Goal: Task Accomplishment & Management: Use online tool/utility

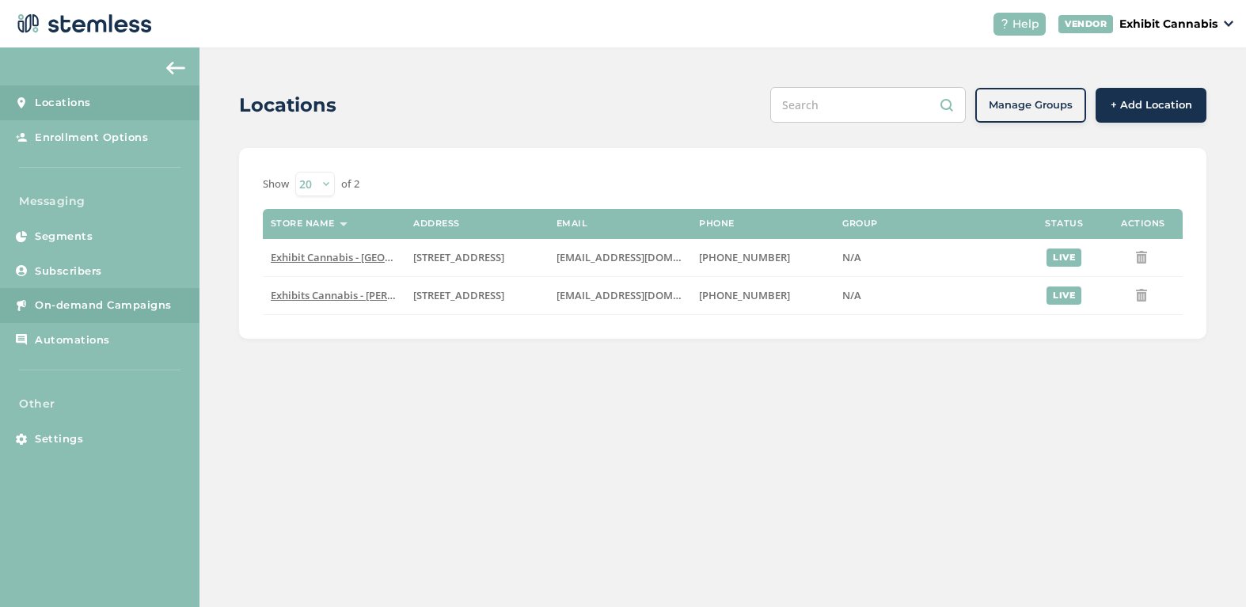
click at [95, 303] on span "On-demand Campaigns" at bounding box center [103, 306] width 137 height 16
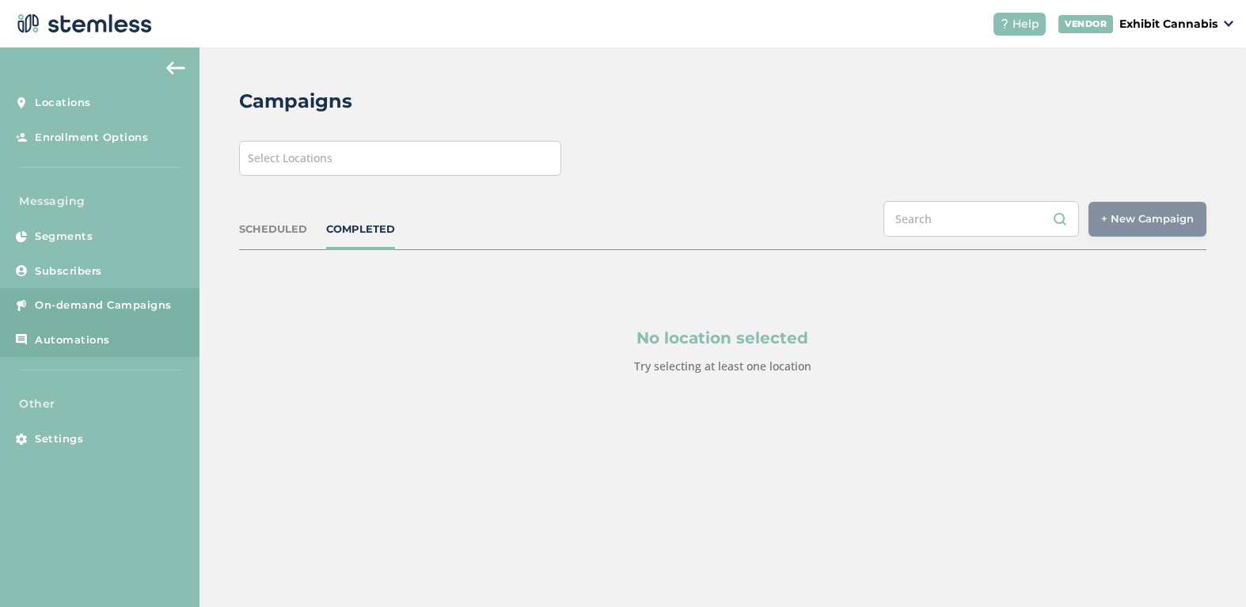
click at [85, 344] on span "Automations" at bounding box center [72, 341] width 75 height 16
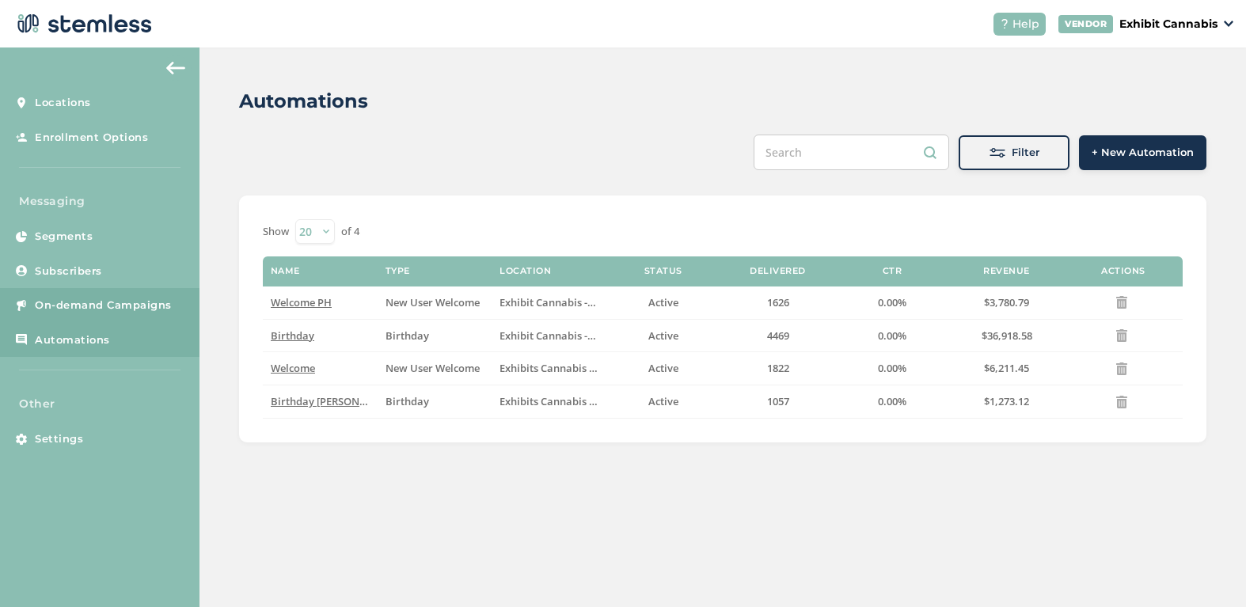
click at [111, 302] on span "On-demand Campaigns" at bounding box center [103, 306] width 137 height 16
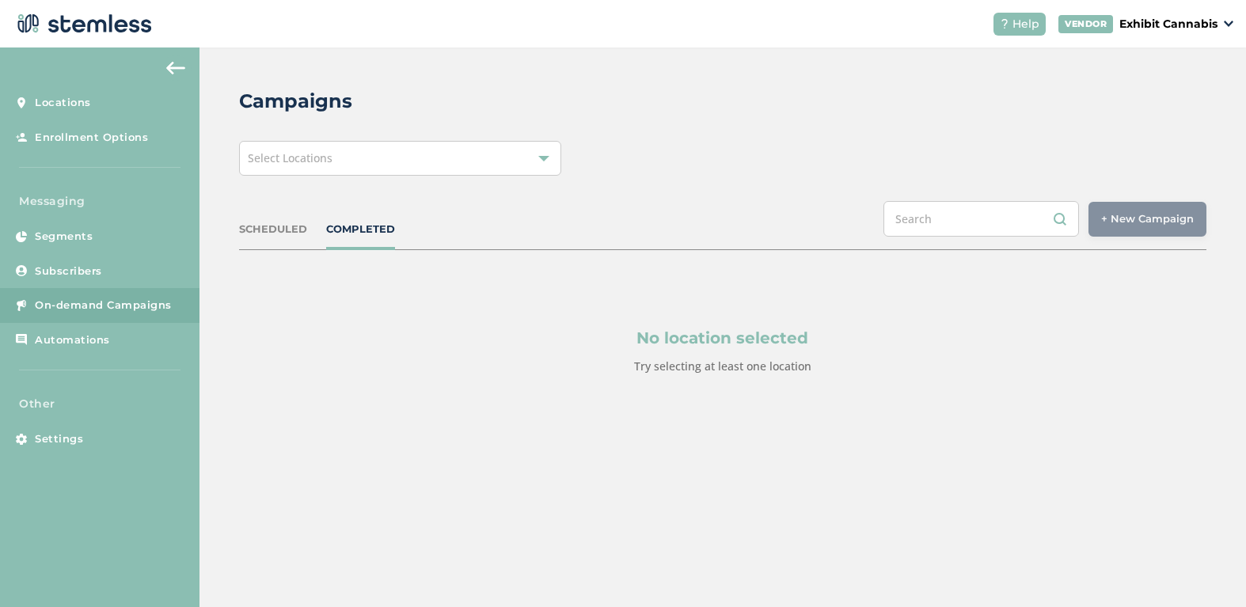
click at [447, 165] on div "Select Locations" at bounding box center [400, 158] width 322 height 35
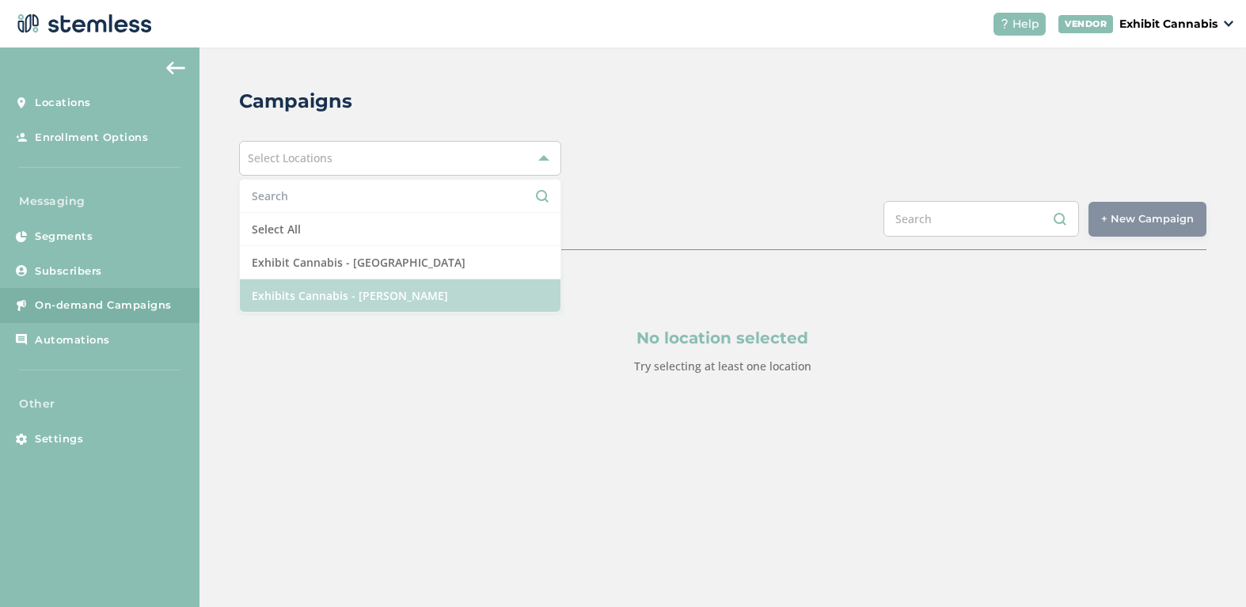
click at [344, 297] on li "Exhibits Cannabis - [PERSON_NAME]" at bounding box center [400, 295] width 321 height 32
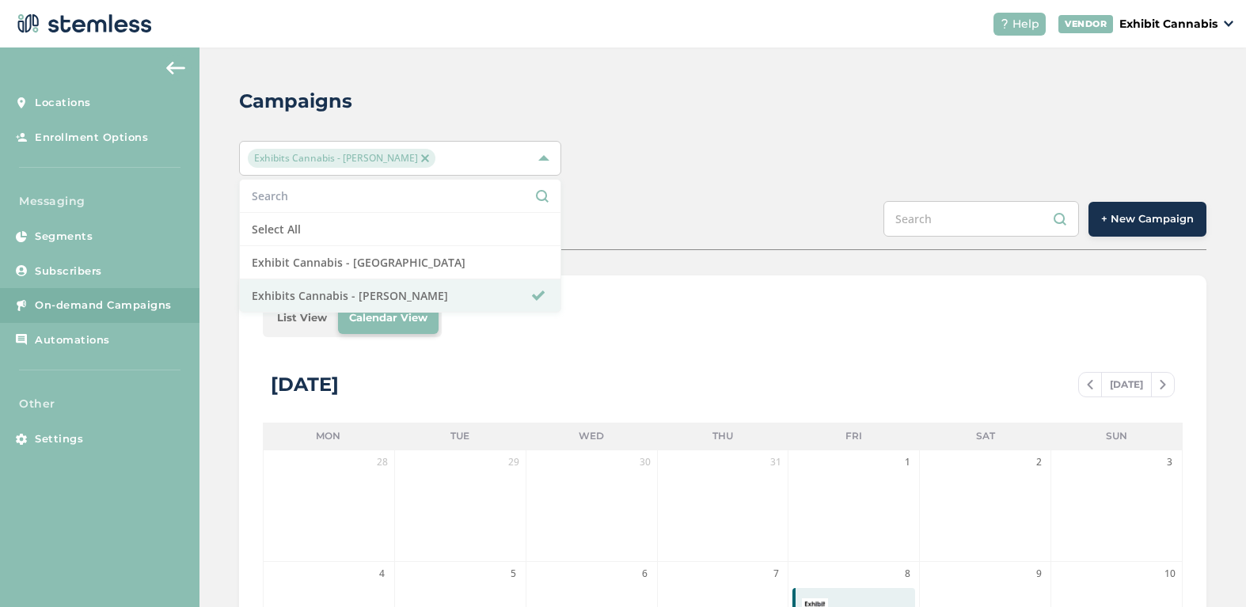
click at [628, 209] on div "SCHEDULED COMPLETED + New Campaign" at bounding box center [722, 225] width 967 height 49
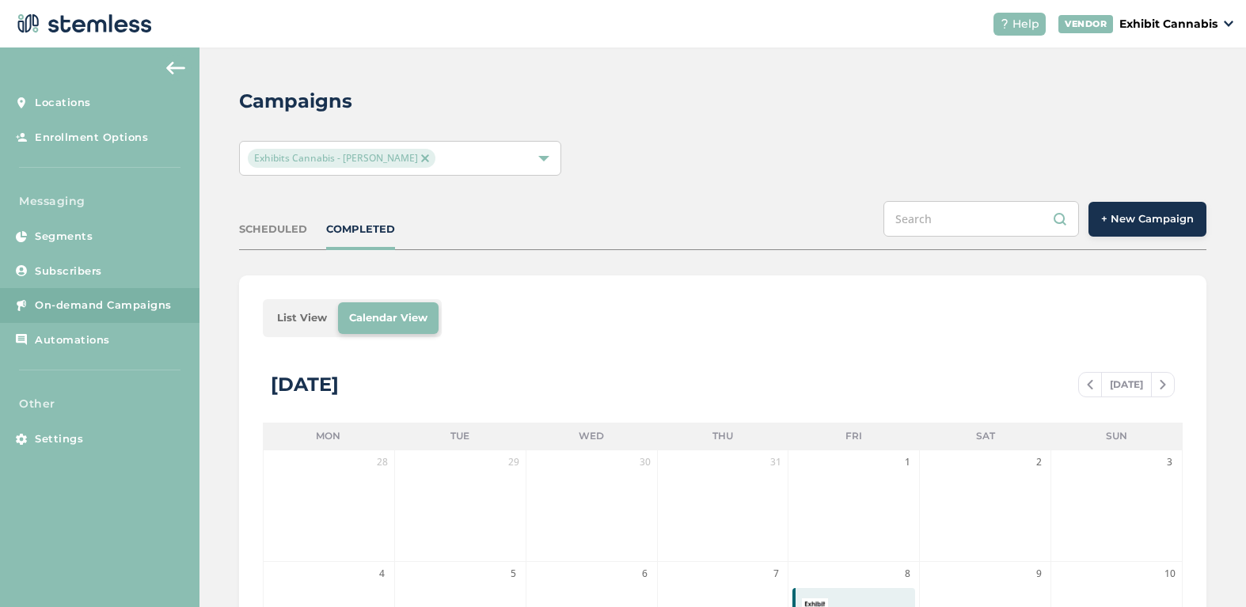
click at [298, 321] on li "List View" at bounding box center [302, 318] width 72 height 32
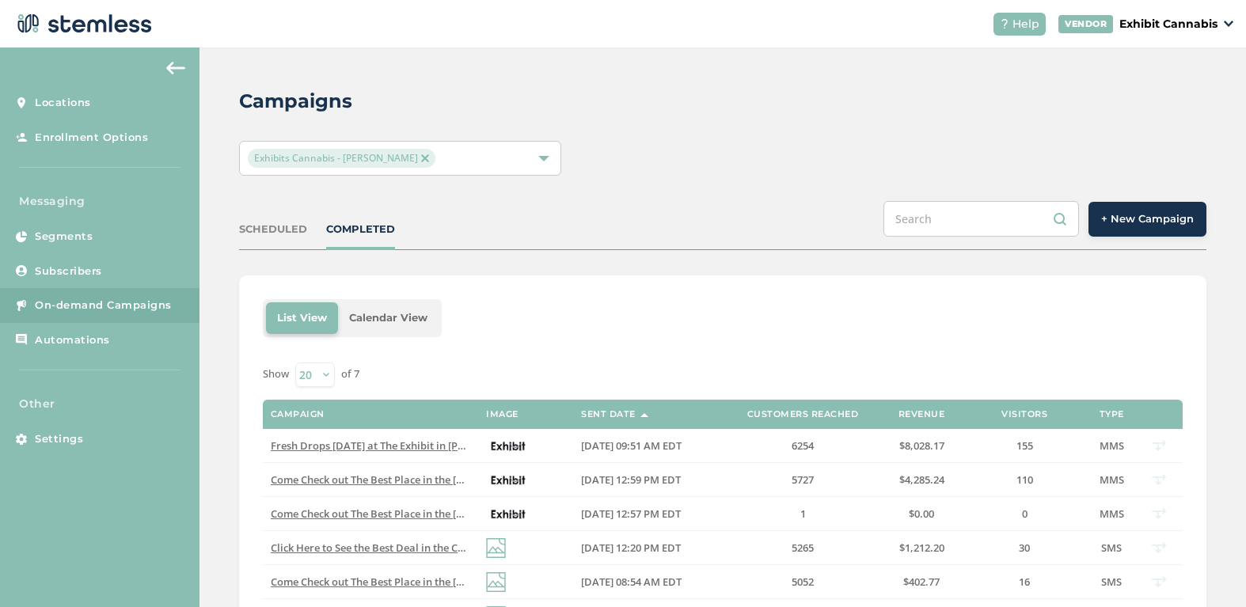
click at [1127, 214] on span "+ New Campaign" at bounding box center [1147, 219] width 93 height 16
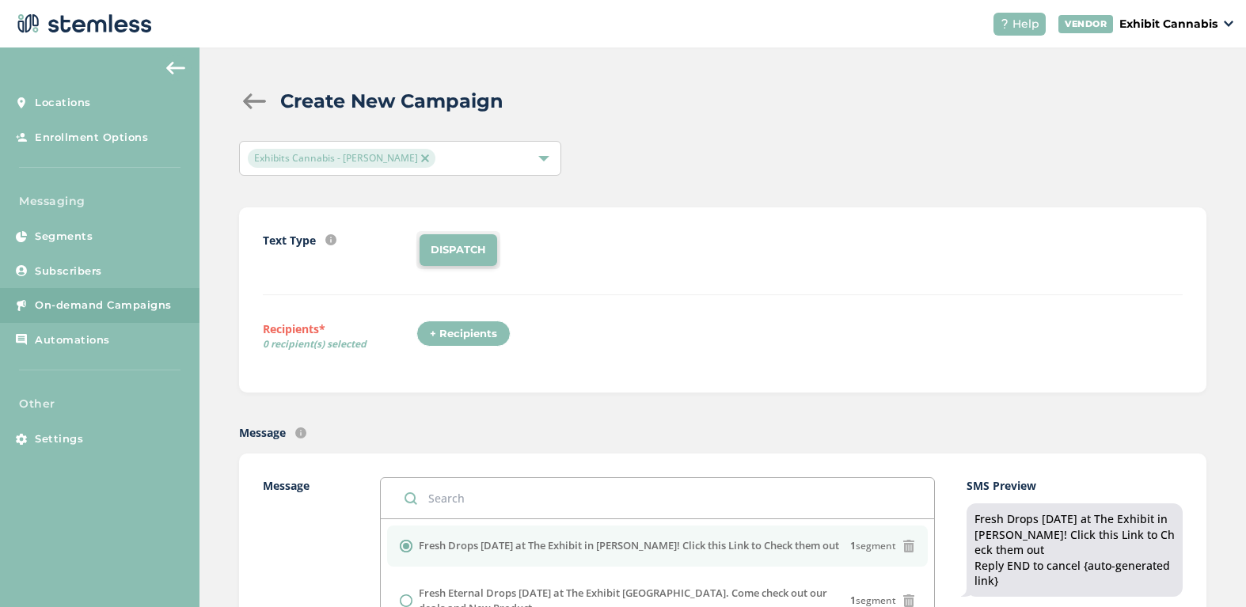
click at [454, 336] on div "+ Recipients" at bounding box center [463, 334] width 94 height 27
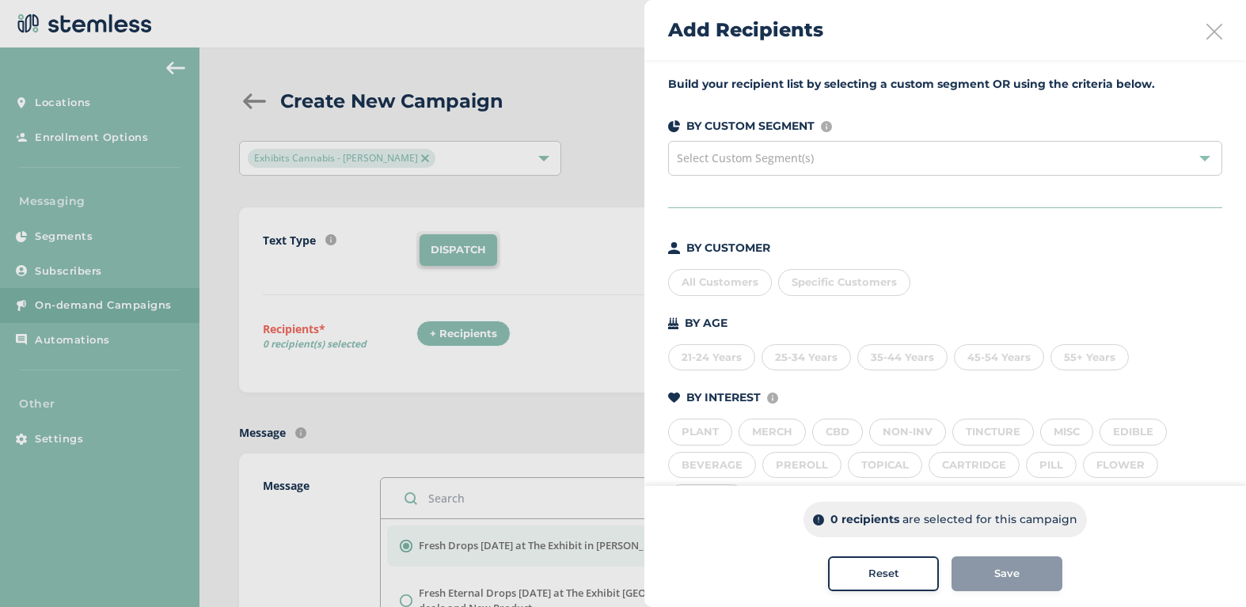
click at [705, 280] on div "All Customers" at bounding box center [720, 282] width 104 height 27
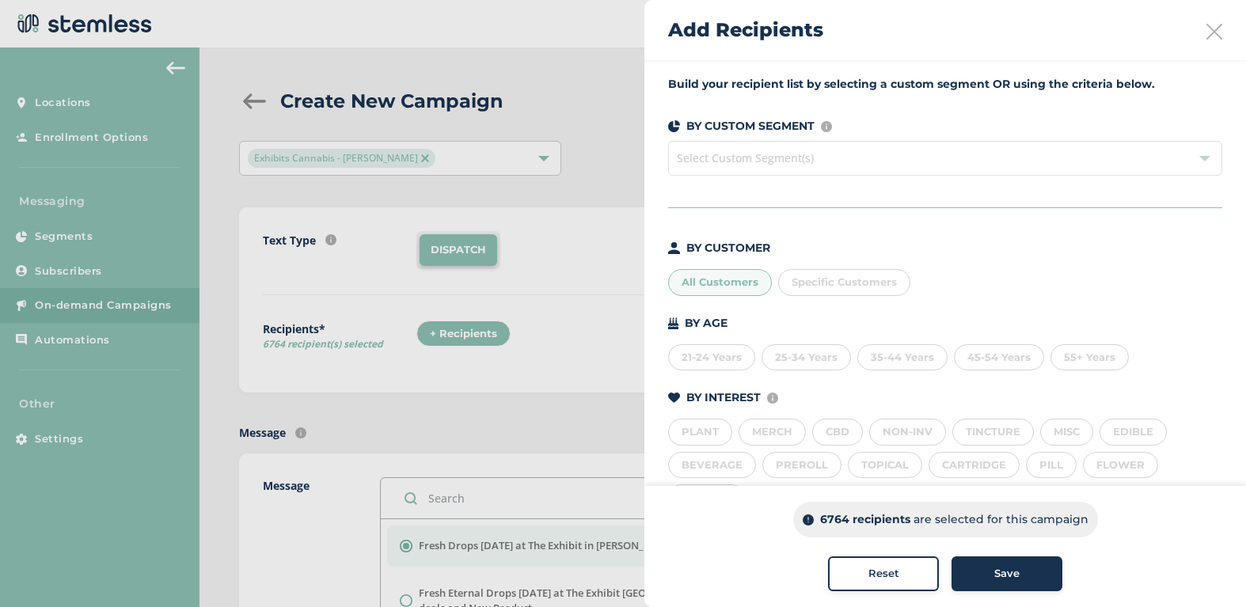
click at [986, 571] on div "Save" at bounding box center [1007, 574] width 86 height 16
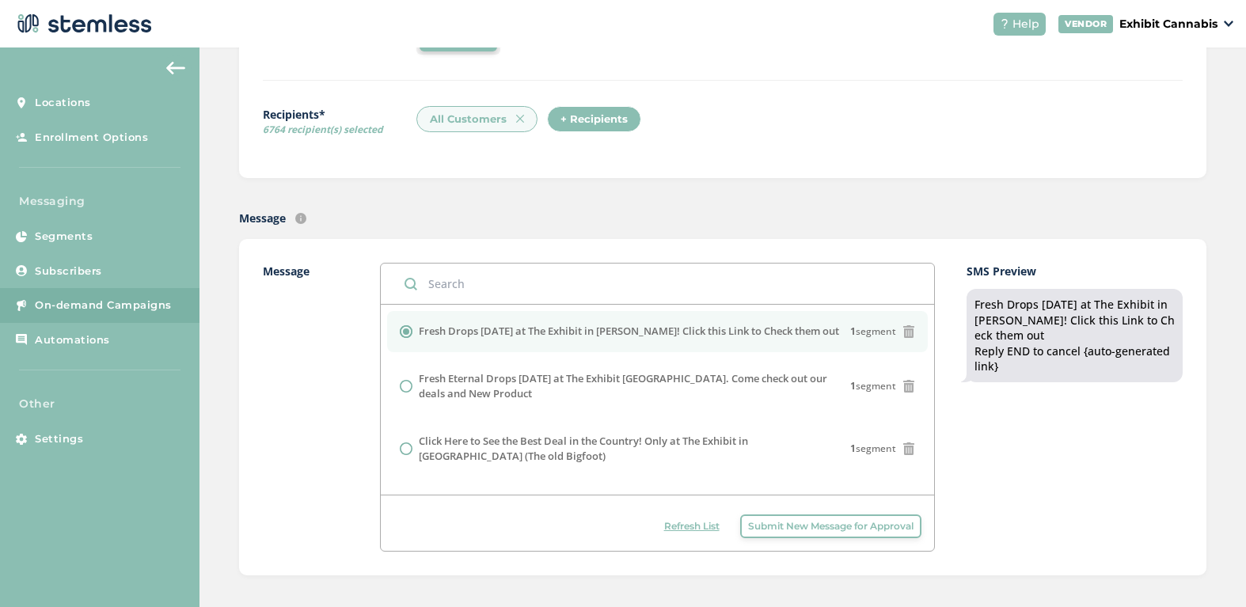
scroll to position [222, 0]
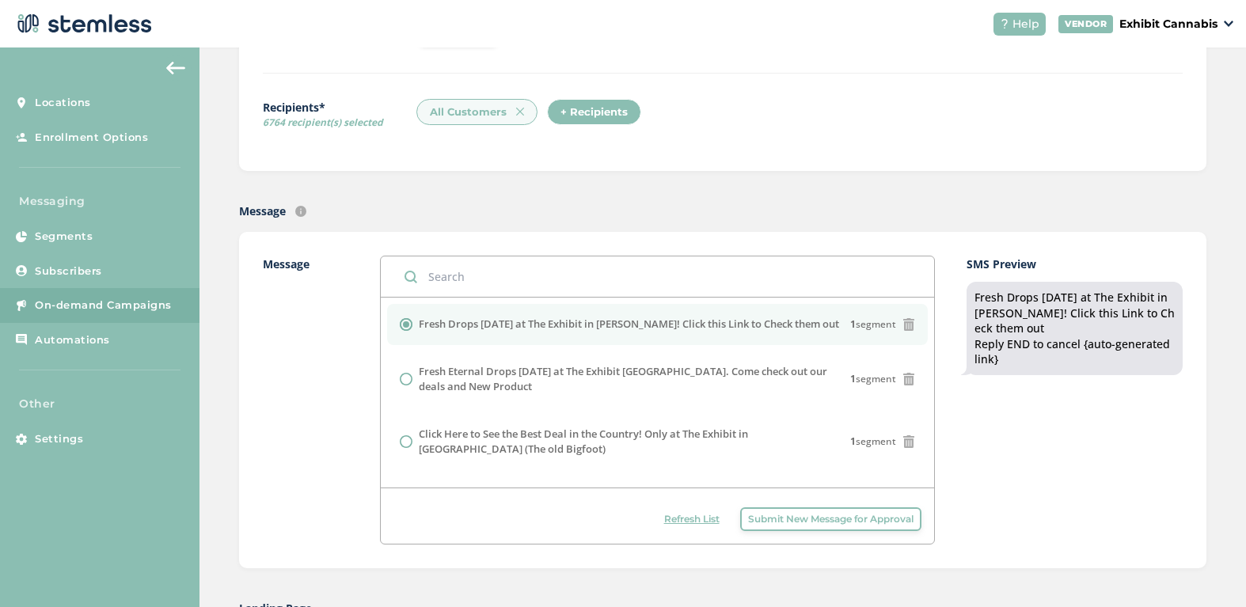
click at [811, 519] on span "Submit New Message for Approval" at bounding box center [830, 519] width 165 height 14
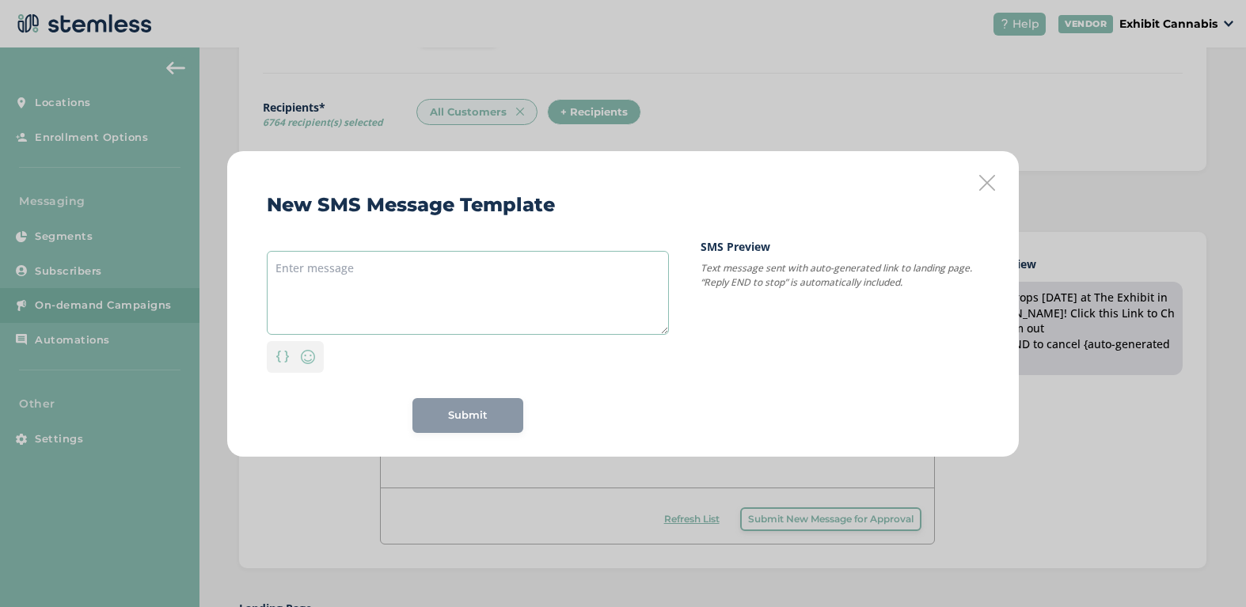
click at [454, 291] on textarea at bounding box center [468, 293] width 402 height 84
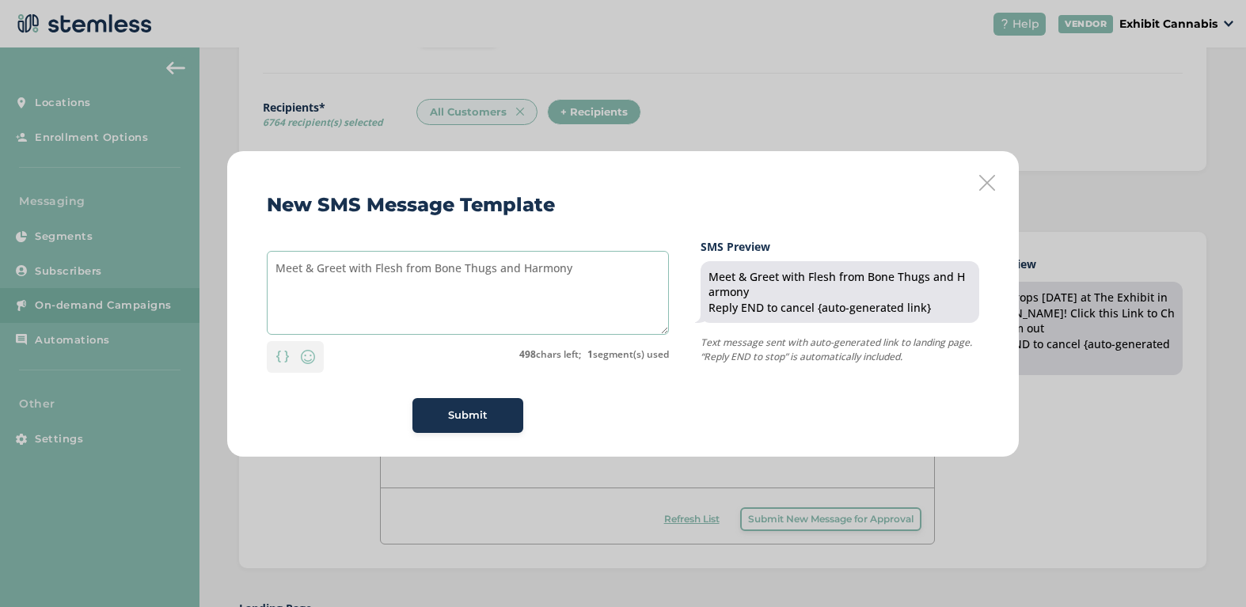
drag, startPoint x: 518, startPoint y: 262, endPoint x: 500, endPoint y: 261, distance: 17.4
click at [500, 261] on textarea "Meet & Greet with Flesh from Bone Thugs and Harmony" at bounding box center [468, 293] width 402 height 84
click at [570, 266] on textarea "Meet & Greet with Flesh from Bone Thugs N Harmony" at bounding box center [468, 293] width 402 height 84
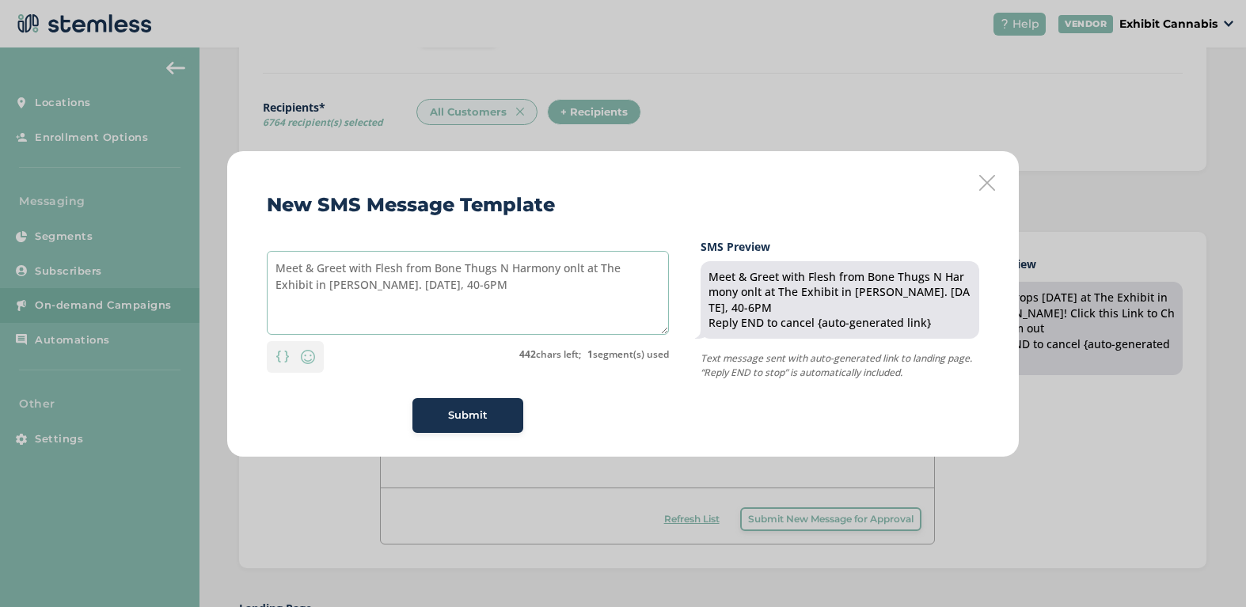
click at [453, 285] on textarea "Meet & Greet with Flesh from Bone Thugs N Harmony onlt at The Exhibit in [PERSO…" at bounding box center [468, 293] width 402 height 84
click at [484, 290] on textarea "Meet & Greet with Flesh from Bone Thugs N Harmony onlt at The Exhibit in [PERSO…" at bounding box center [468, 293] width 402 height 84
click at [582, 268] on textarea "Meet & Greet with Flesh from Bone Thugs N Harmony onlt at The Exhibit in [PERSO…" at bounding box center [468, 293] width 402 height 84
type textarea "Meet & Greet with Flesh from Bone Thugs N Harmony only at The Exhibit in [GEOGR…"
click at [453, 418] on span "Submit" at bounding box center [468, 416] width 40 height 16
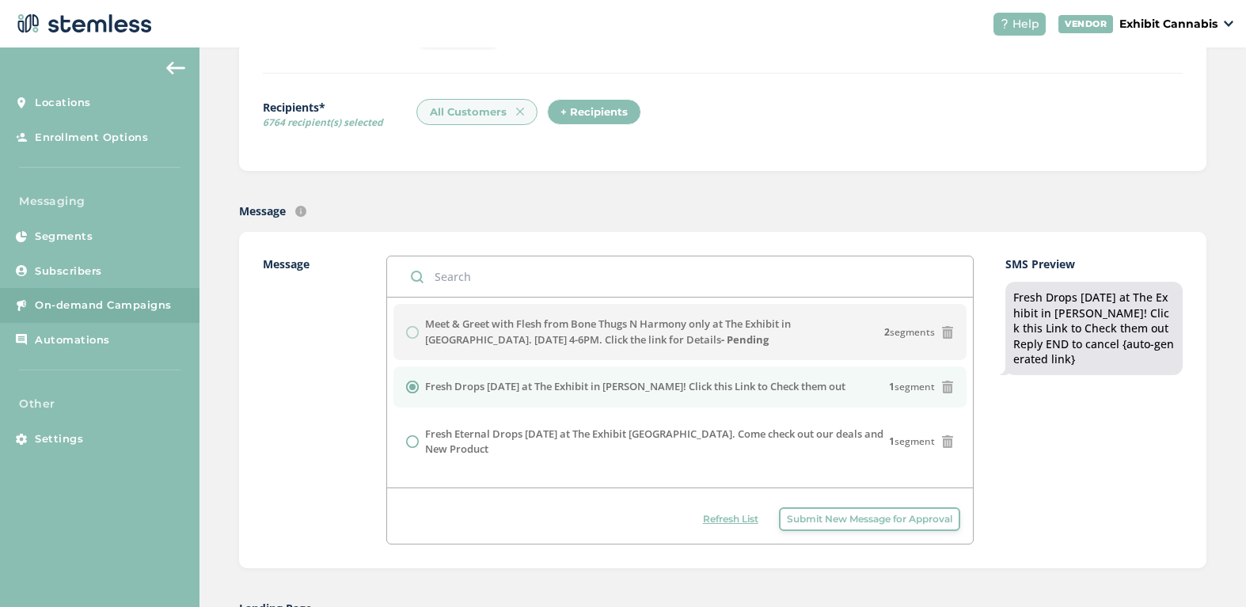
click at [310, 365] on label "Message" at bounding box center [309, 400] width 92 height 289
click at [416, 325] on div "Meet & Greet with Flesh from Bone Thugs N Harmony only at The Exhibit in [GEOGR…" at bounding box center [679, 332] width 547 height 31
click at [414, 329] on div "Meet & Greet with Flesh from Bone Thugs N Harmony only at The Exhibit in [GEOGR…" at bounding box center [679, 332] width 547 height 31
click at [301, 363] on label "Message" at bounding box center [309, 400] width 92 height 289
